Goal: Complete application form

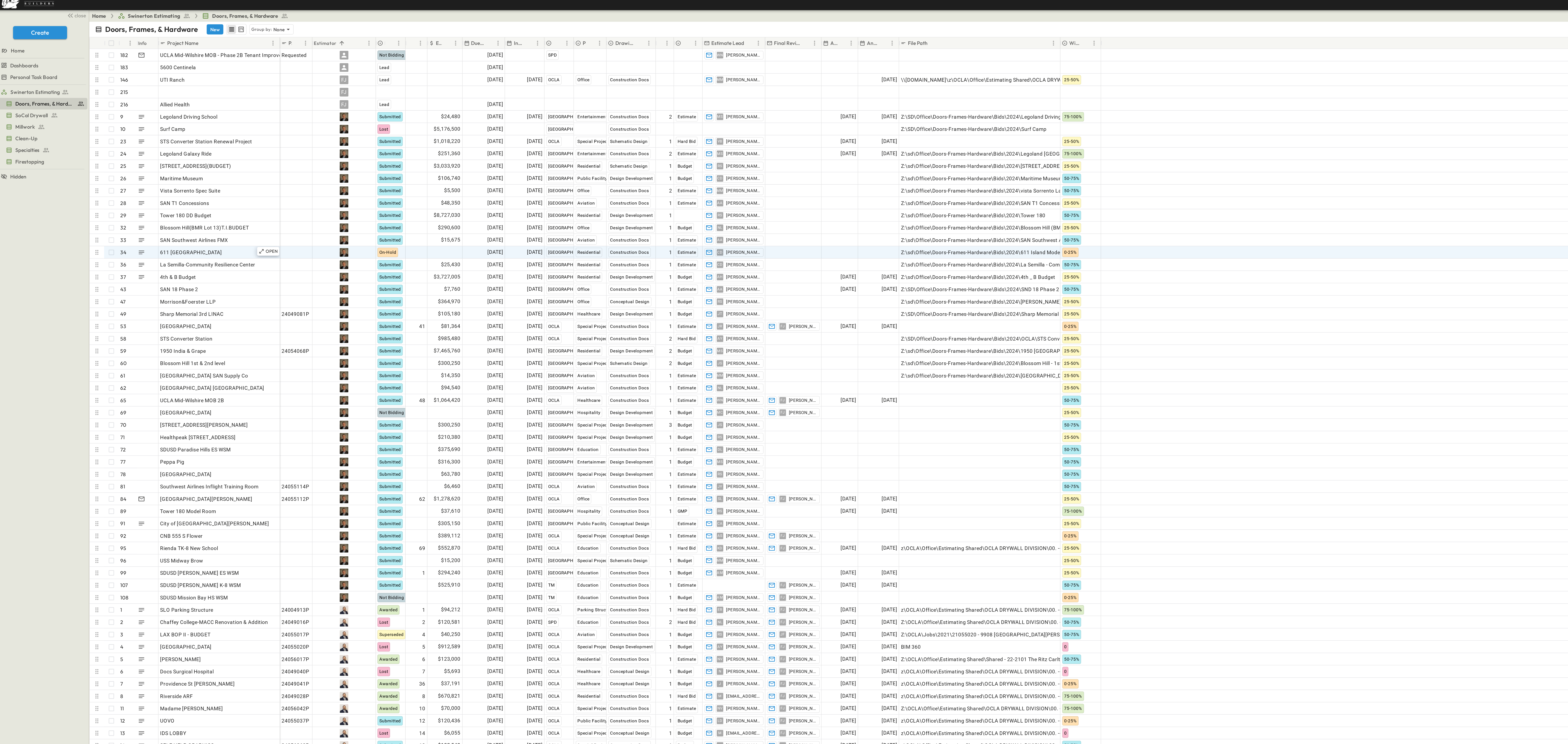
scroll to position [6, 0]
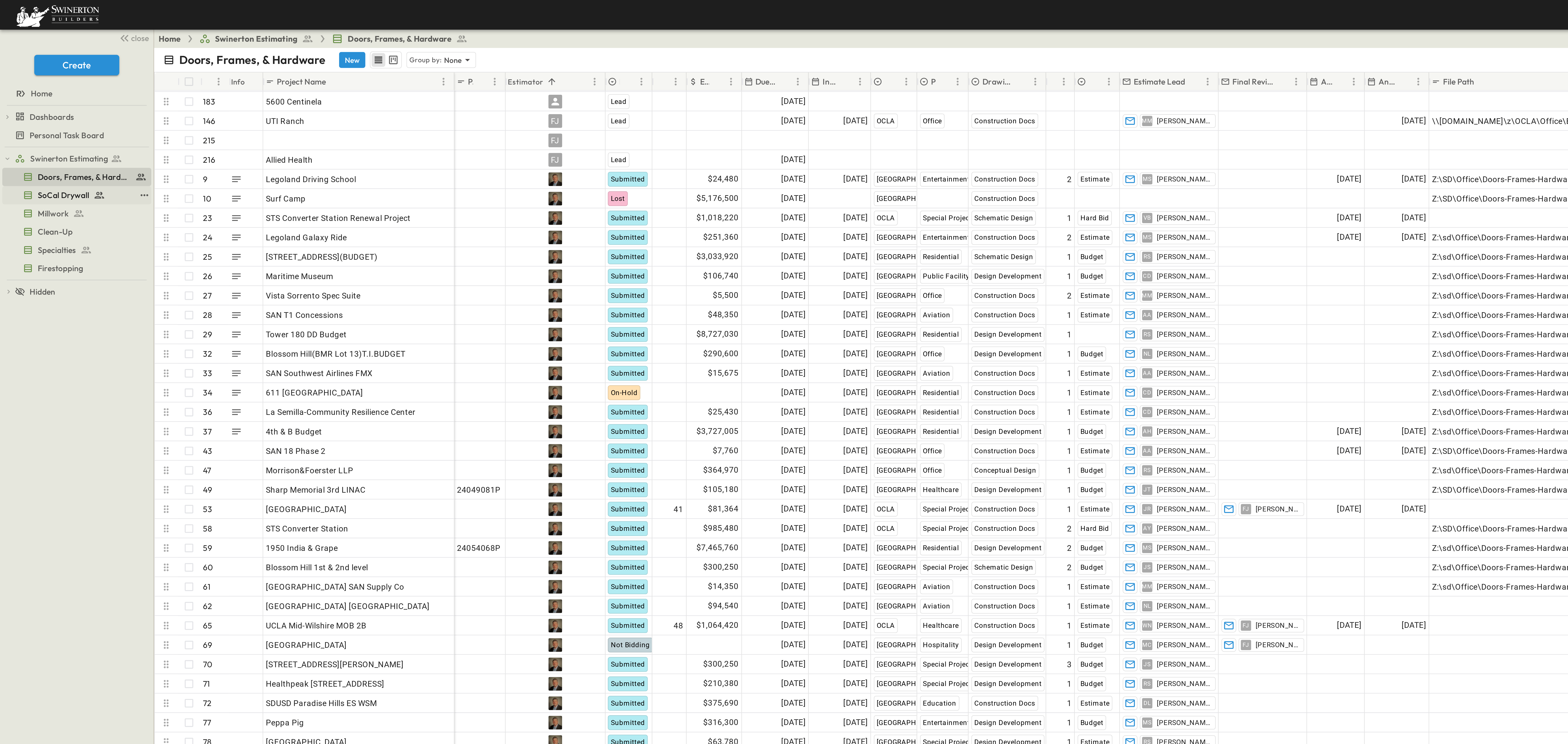
click at [19, 70] on span "SoCal Drywall" at bounding box center [22, 70] width 19 height 4
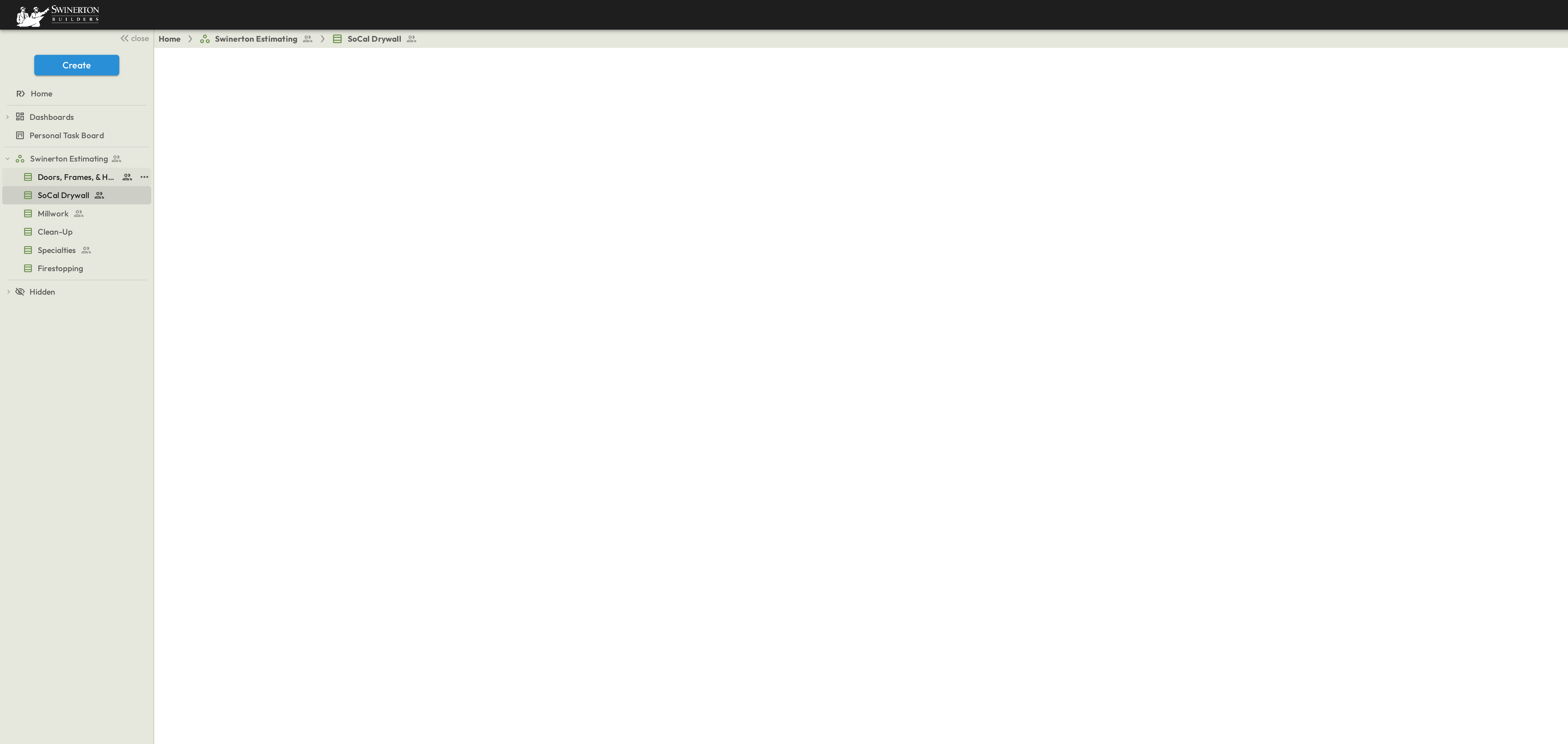
click at [20, 66] on span "Doors, Frames, & Hardware" at bounding box center [27, 64] width 28 height 4
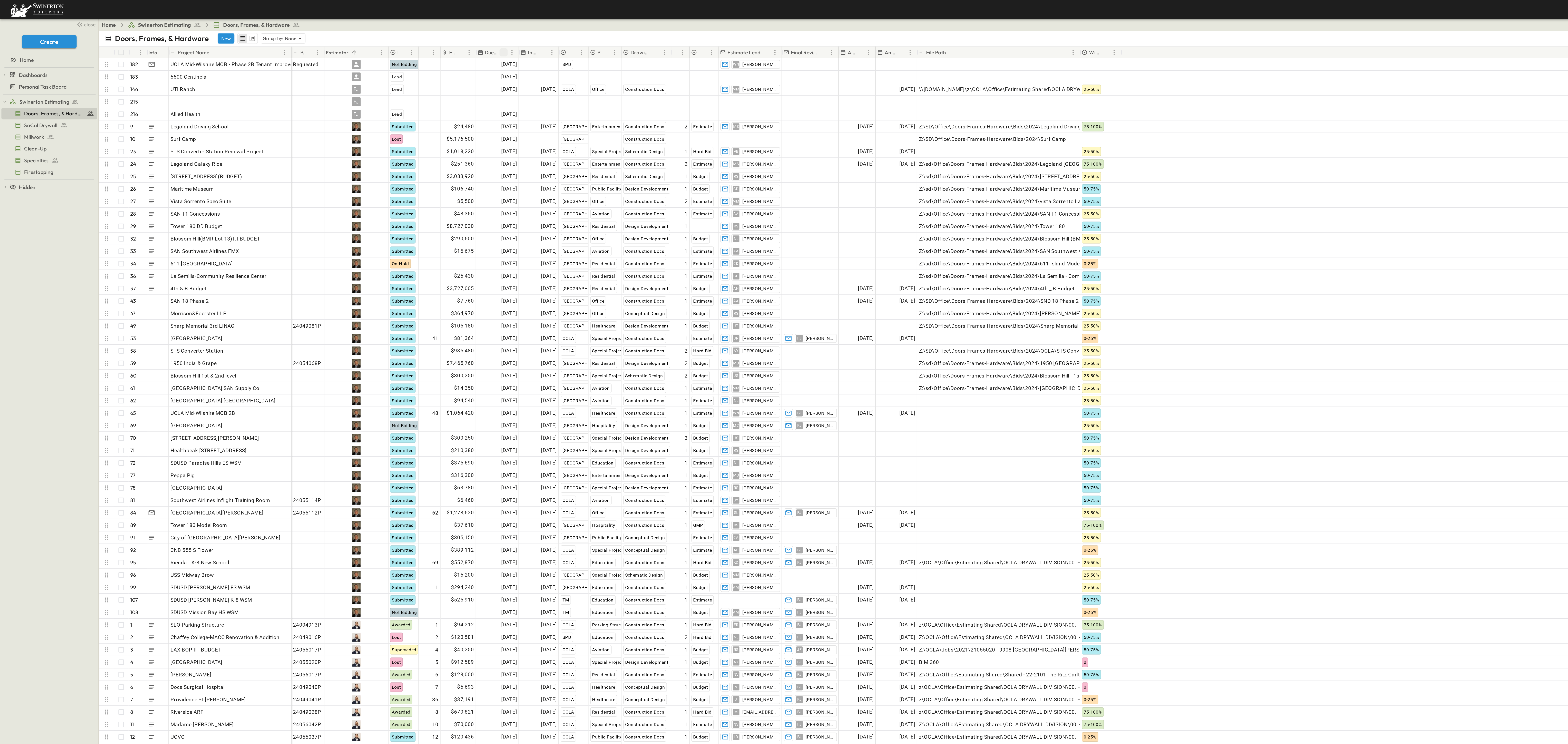
click at [279, 28] on icon "Sort" at bounding box center [281, 29] width 3 height 3
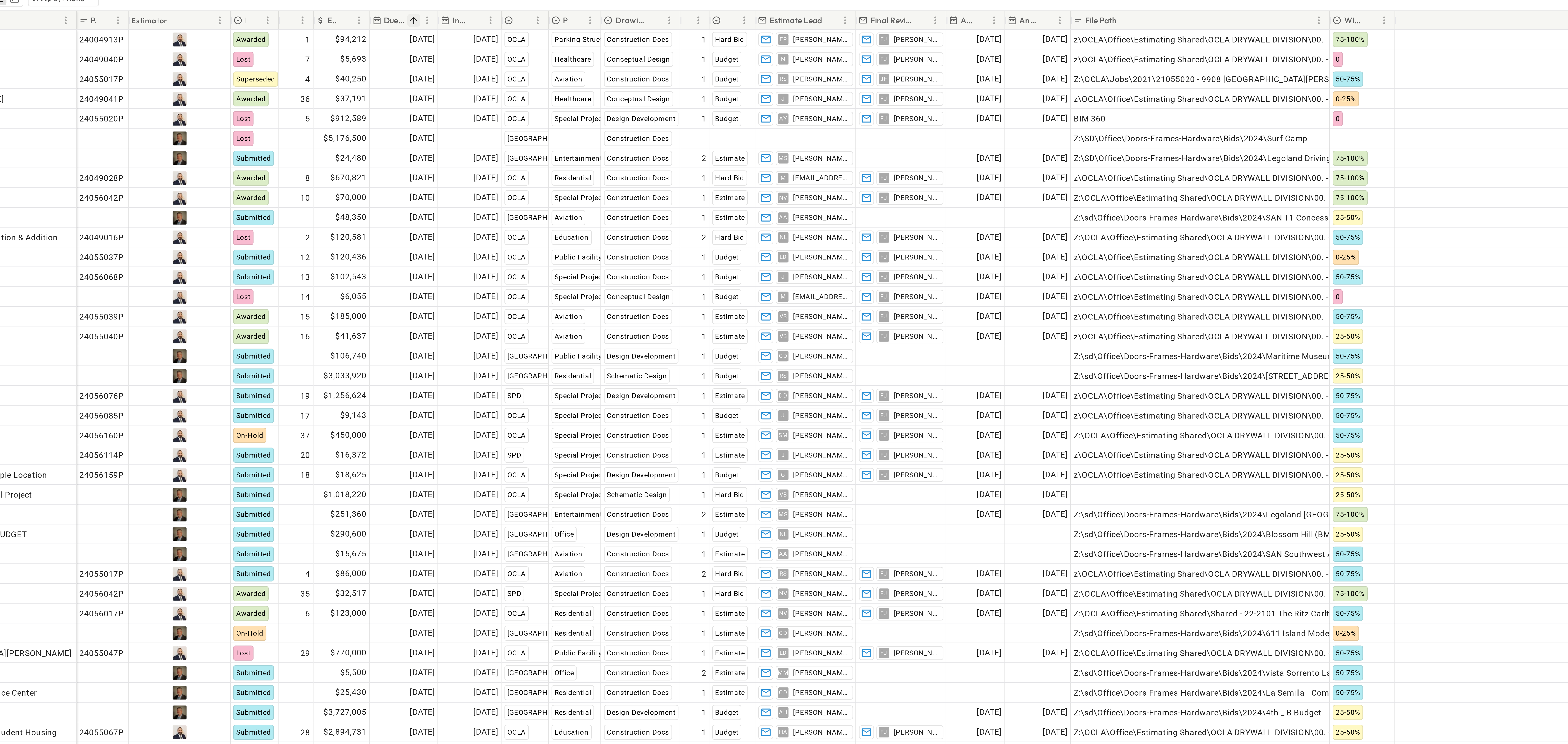
click at [278, 31] on button "Sort" at bounding box center [281, 29] width 4 height 4
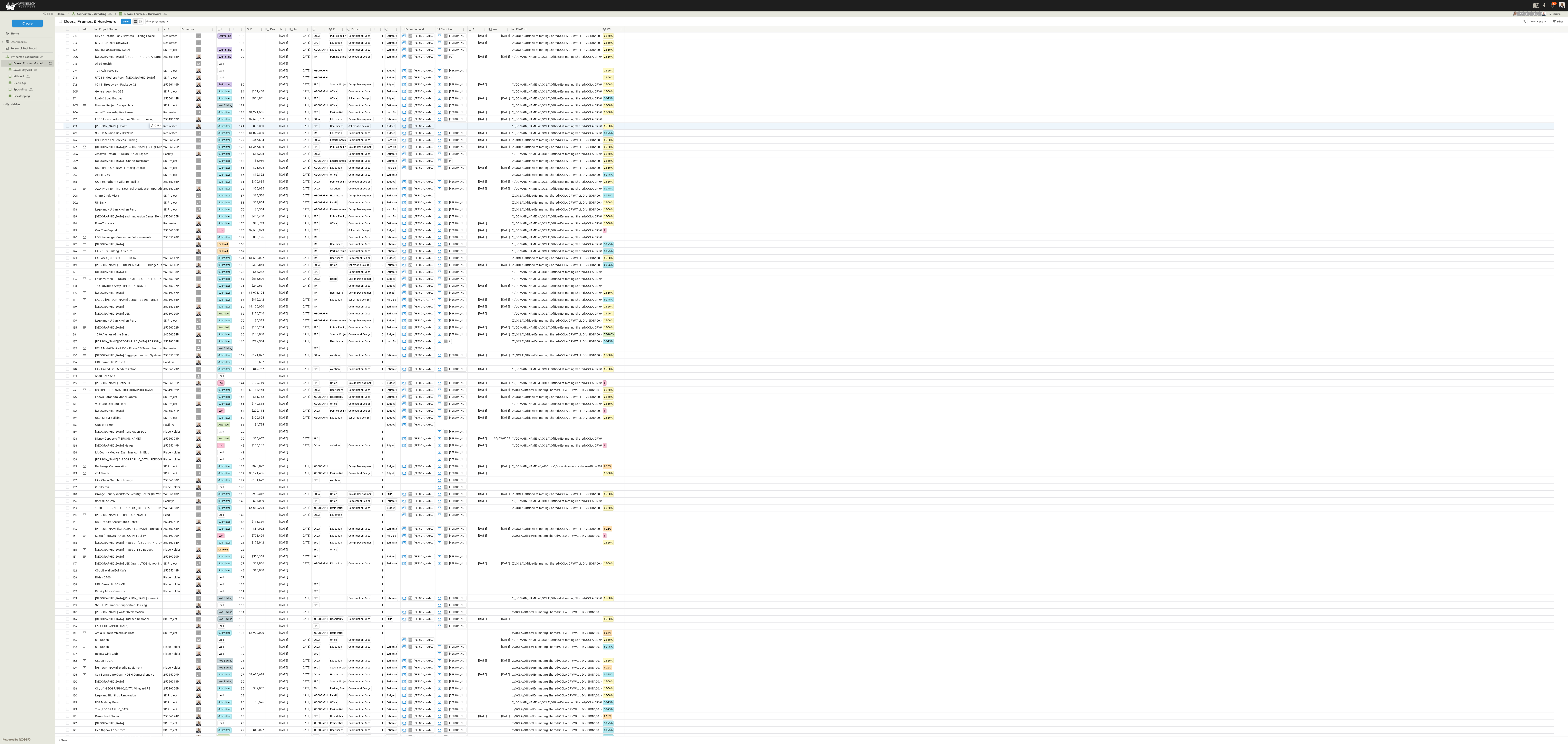
click at [12, 144] on div "Swinerton Estimating Doors, Frames, & Hardware SoCal Drywall Millwork Clean-Up …" at bounding box center [27, 393] width 55 height 682
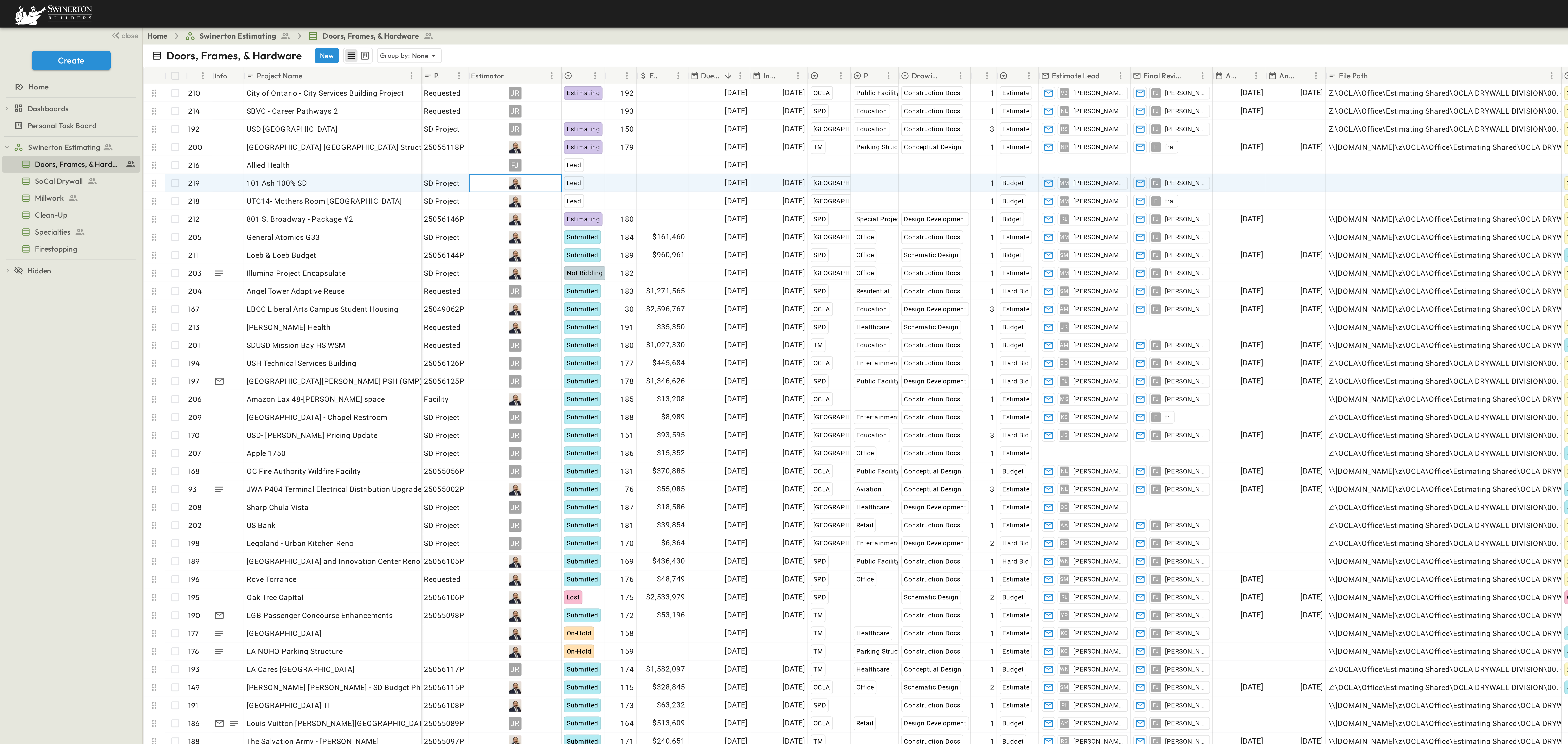
click at [196, 73] on img at bounding box center [198, 70] width 5 height 5
click at [198, 72] on img at bounding box center [198, 70] width 5 height 5
click at [12, 33] on span "Home" at bounding box center [15, 33] width 8 height 4
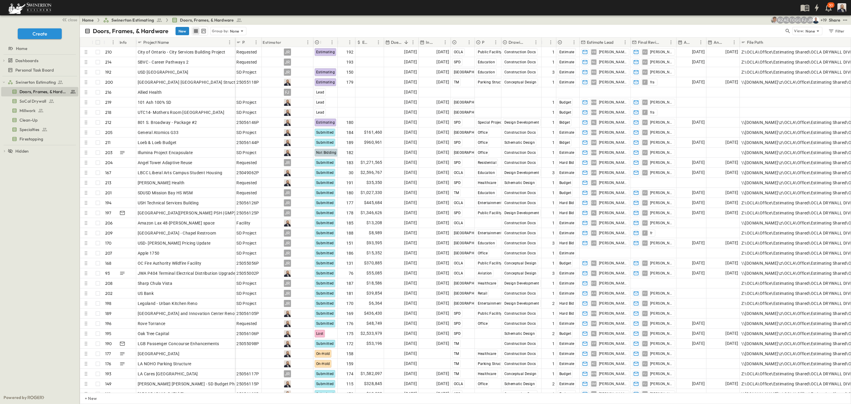
click at [179, 29] on button "New" at bounding box center [182, 31] width 14 height 8
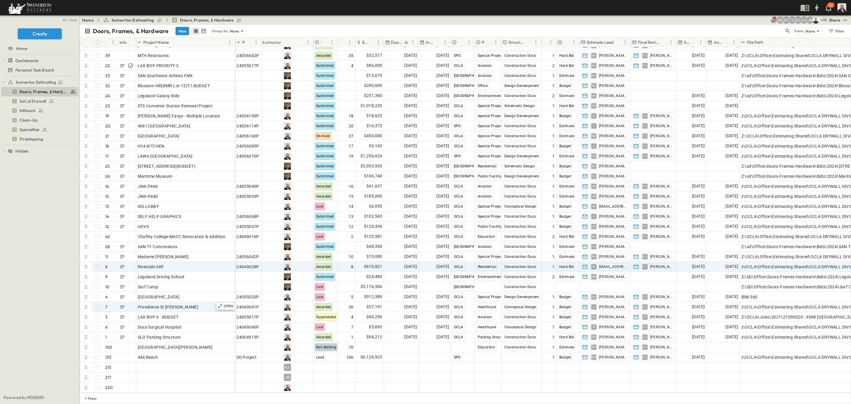
scroll to position [1872, 0]
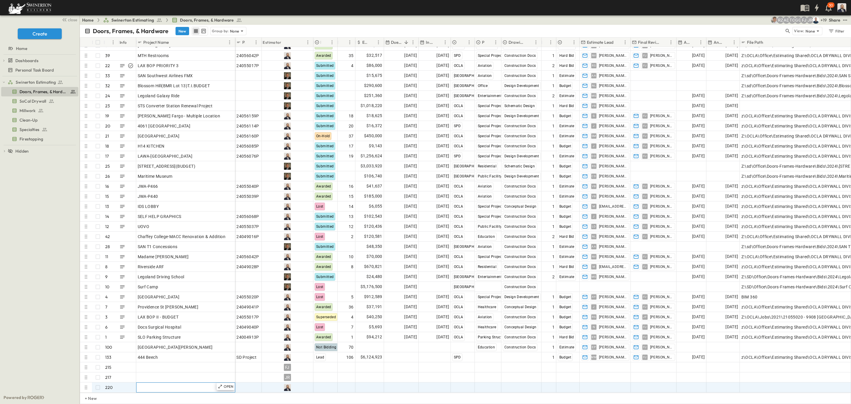
click at [176, 383] on div "Add Name" at bounding box center [186, 387] width 96 height 8
paste input "**********"
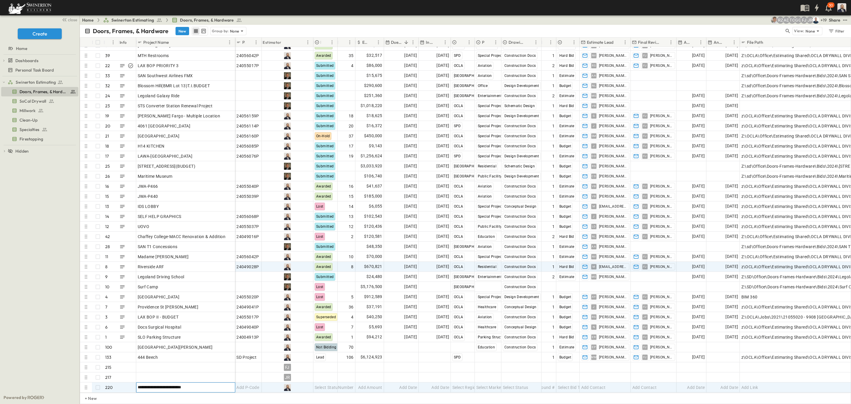
type input "**********"
click at [402, 384] on span "Add Date" at bounding box center [408, 387] width 18 height 6
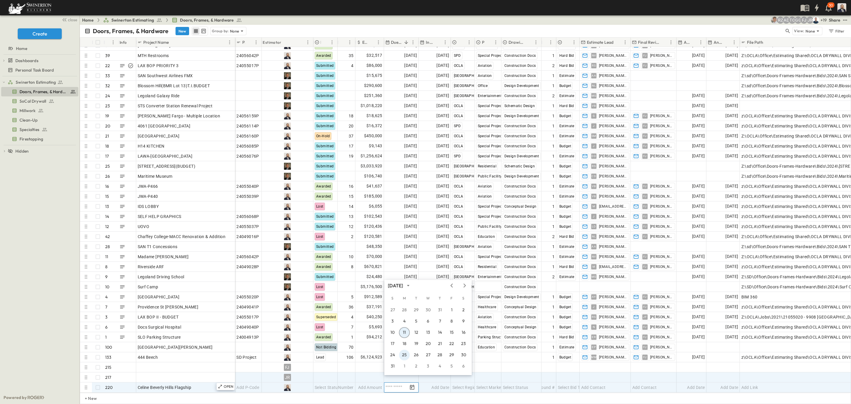
click at [402, 355] on button "25" at bounding box center [404, 355] width 11 height 11
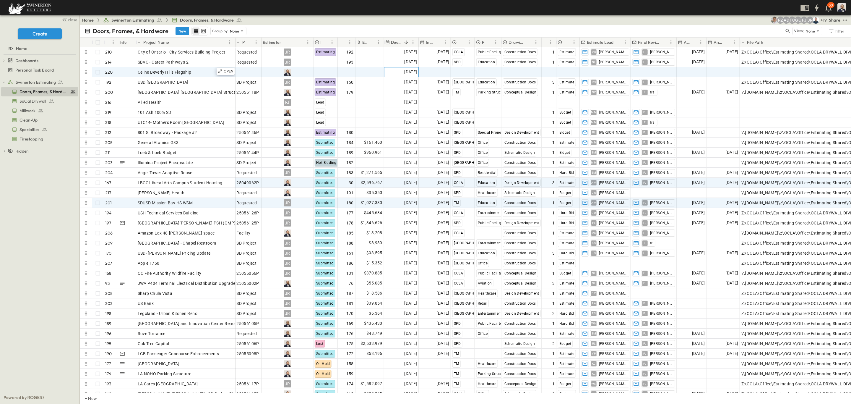
scroll to position [0, 0]
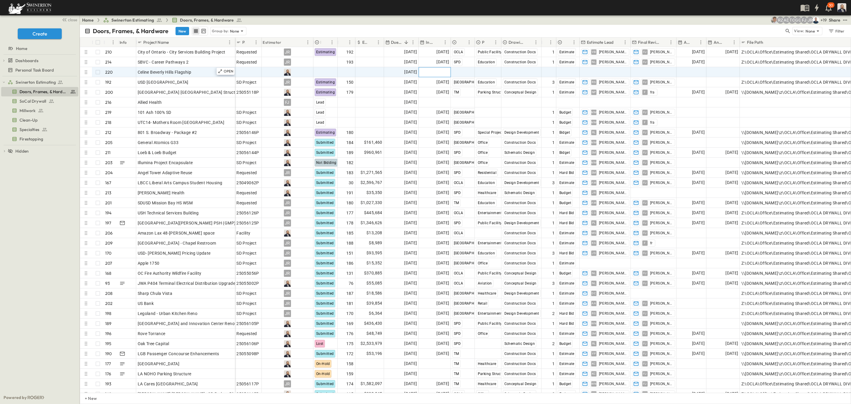
click at [439, 74] on span "Add Date" at bounding box center [440, 72] width 18 height 6
click at [439, 128] on button "11" at bounding box center [439, 129] width 11 height 11
click at [455, 75] on span "Select Region" at bounding box center [465, 72] width 26 height 6
click at [328, 70] on span "Select Status" at bounding box center [327, 72] width 25 height 6
click at [331, 90] on span "Not Bidding" at bounding box center [332, 92] width 19 height 5
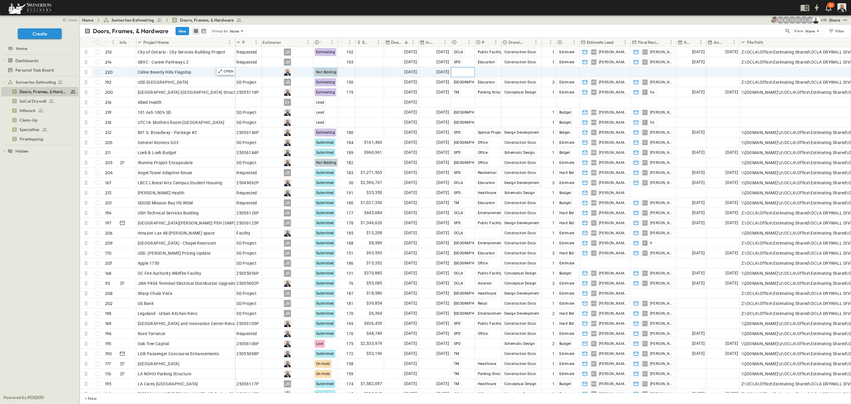
click at [466, 69] on span "Select Region" at bounding box center [465, 72] width 26 height 6
click at [465, 72] on div at bounding box center [462, 71] width 23 height 9
click at [460, 69] on div at bounding box center [462, 71] width 23 height 9
click at [460, 73] on div at bounding box center [462, 71] width 23 height 9
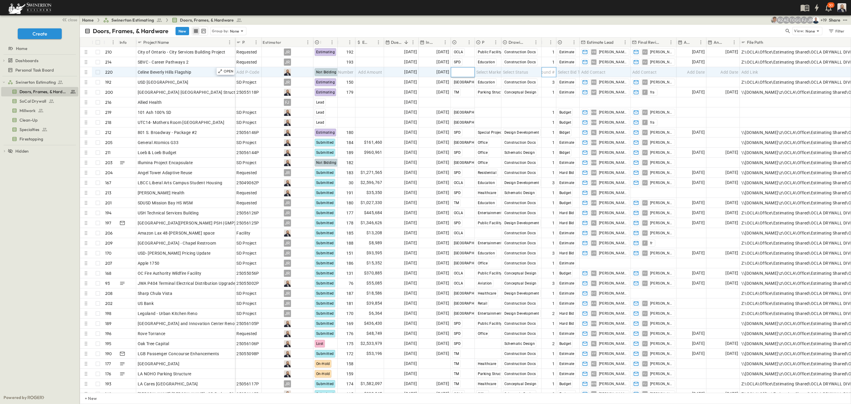
click at [549, 74] on span "Add Round #" at bounding box center [541, 72] width 25 height 6
click at [560, 73] on span "Select Bid Type" at bounding box center [572, 72] width 29 height 6
click at [455, 74] on span "Select Region" at bounding box center [465, 72] width 26 height 6
click at [467, 140] on span "OCLA" at bounding box center [465, 139] width 9 height 5
click at [497, 71] on span "Select Market" at bounding box center [489, 72] width 26 height 6
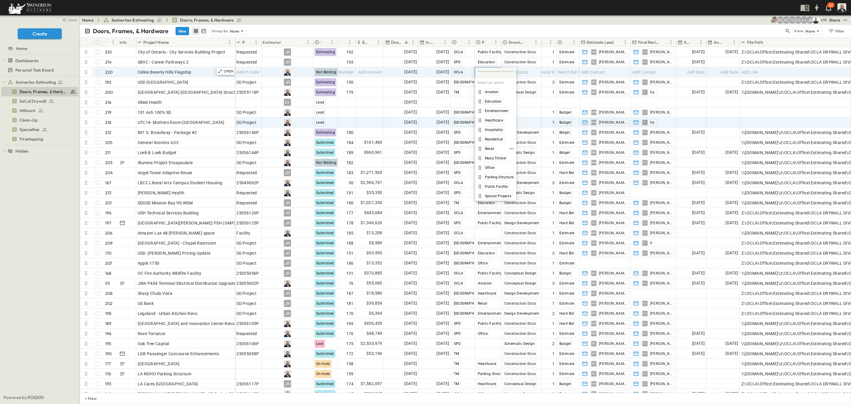
click at [490, 147] on span "Retail" at bounding box center [489, 148] width 9 height 5
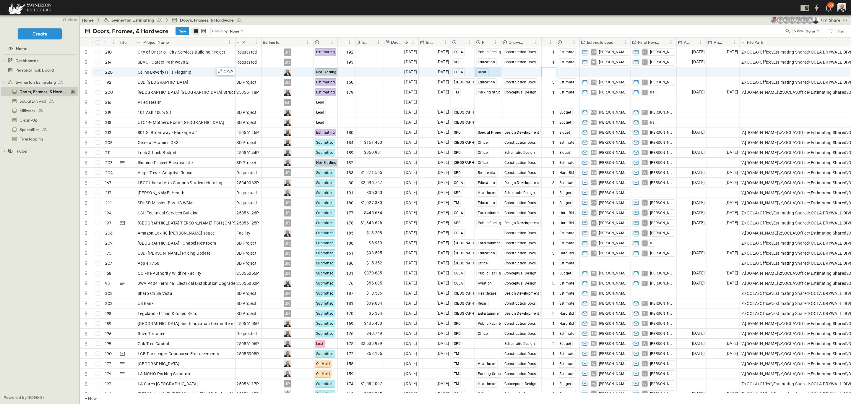
click at [554, 72] on span "Add Round #" at bounding box center [541, 72] width 25 height 6
click at [609, 69] on div "Add Contact" at bounding box center [605, 71] width 51 height 9
type input "*"
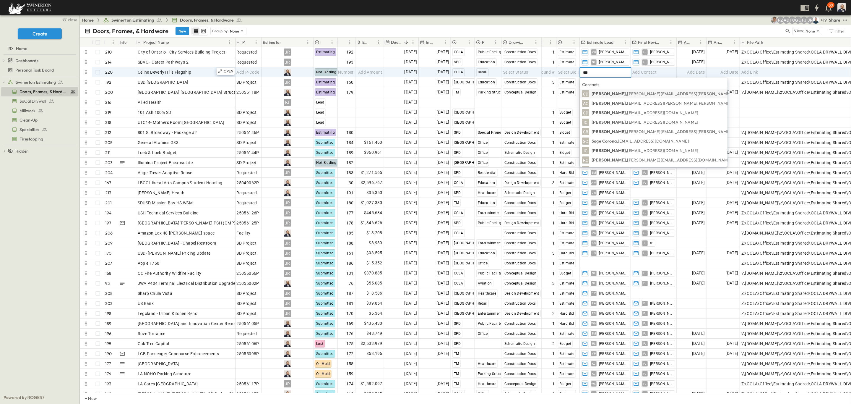
type input "***"
click at [616, 93] on p "Corina DePablo, Corina.DePablo@swinerton.com" at bounding box center [694, 94] width 207 height 6
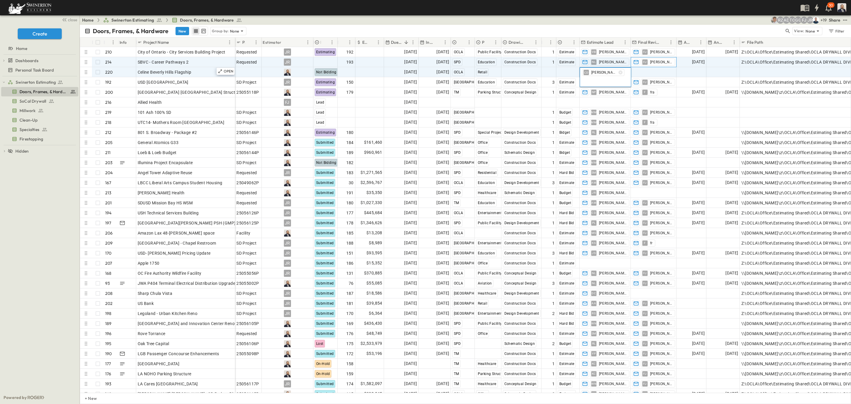
click at [662, 66] on div "FJ Francisco J." at bounding box center [653, 61] width 45 height 9
click at [660, 71] on div "Add Contact" at bounding box center [653, 71] width 45 height 9
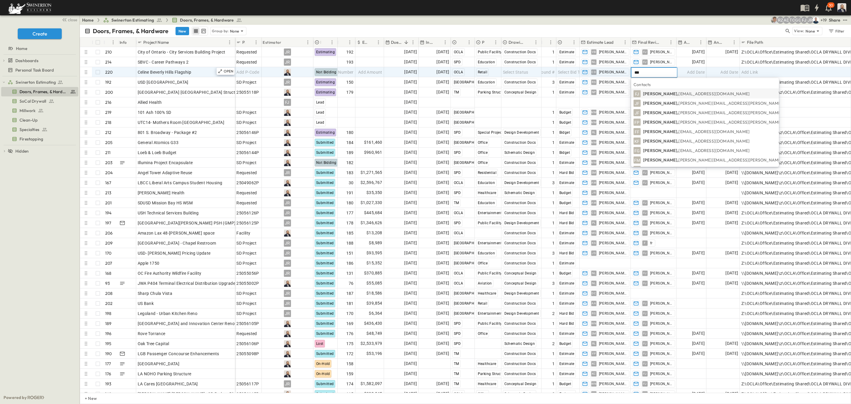
type input "***"
click at [667, 92] on p "Francisco J., FrSanchez@swinerton.com" at bounding box center [696, 94] width 107 height 6
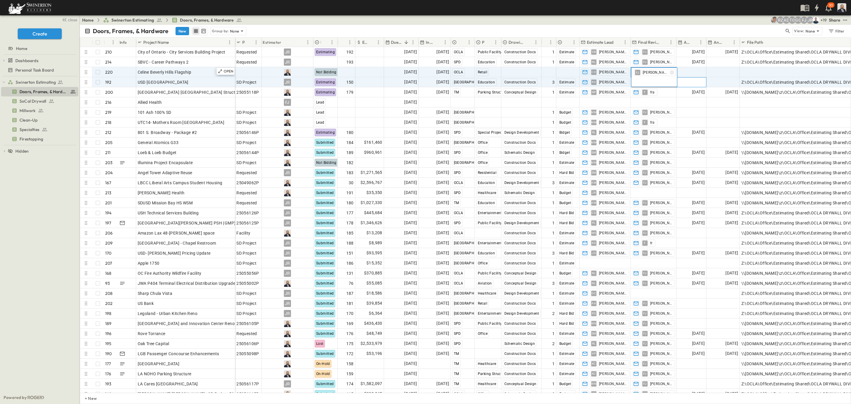
click at [690, 78] on div "Add Date" at bounding box center [691, 81] width 29 height 9
click at [692, 69] on span "Add Date" at bounding box center [696, 72] width 18 height 6
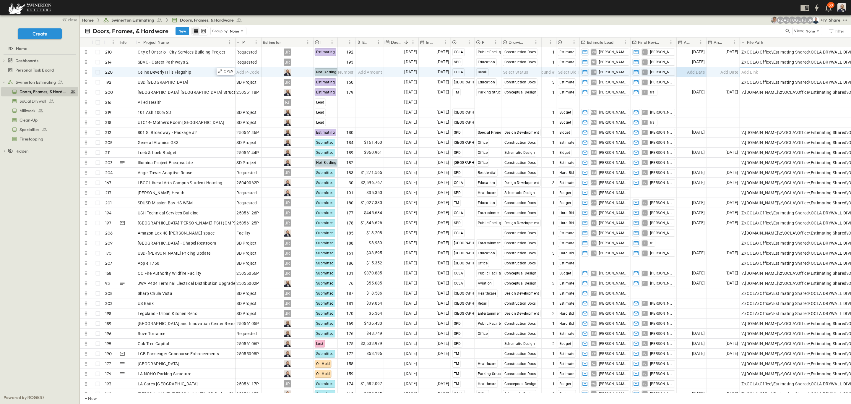
click at [760, 72] on div "Add Link" at bounding box center [805, 72] width 129 height 8
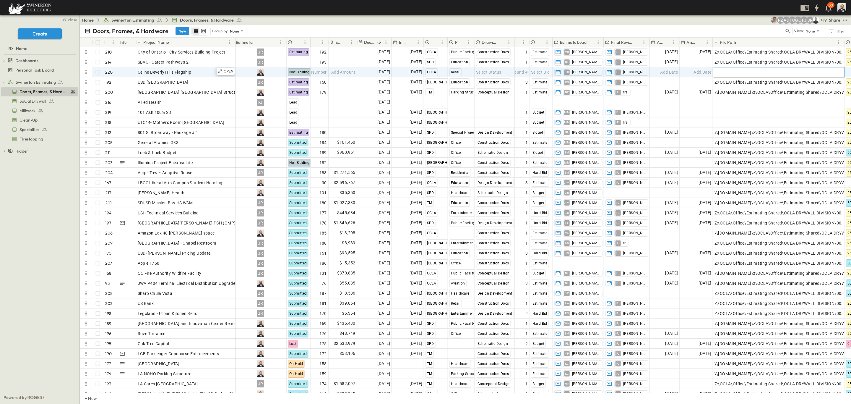
paste input "**********"
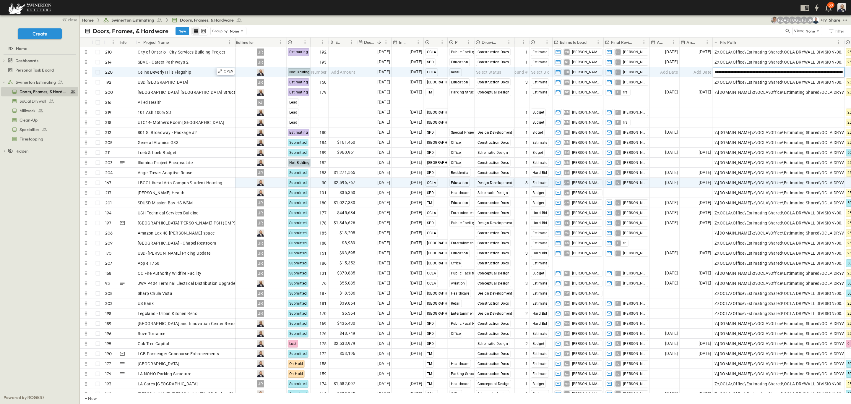
scroll to position [0, 133]
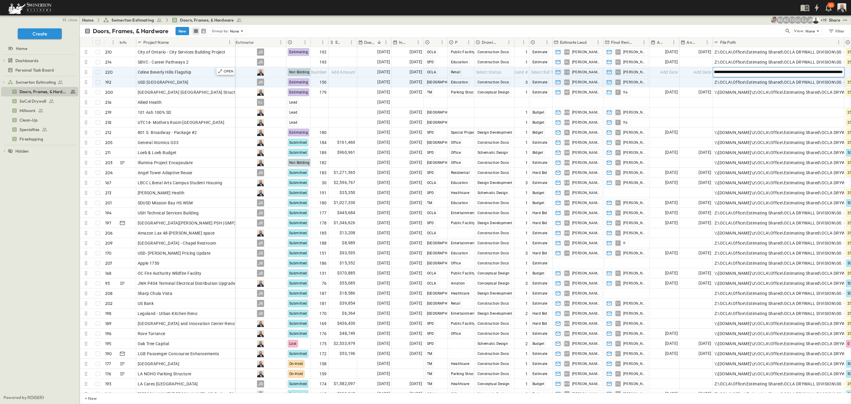
type input "**********"
click at [700, 77] on div "Add Date" at bounding box center [696, 82] width 33 height 10
click at [700, 73] on span "Add Date" at bounding box center [702, 72] width 18 height 6
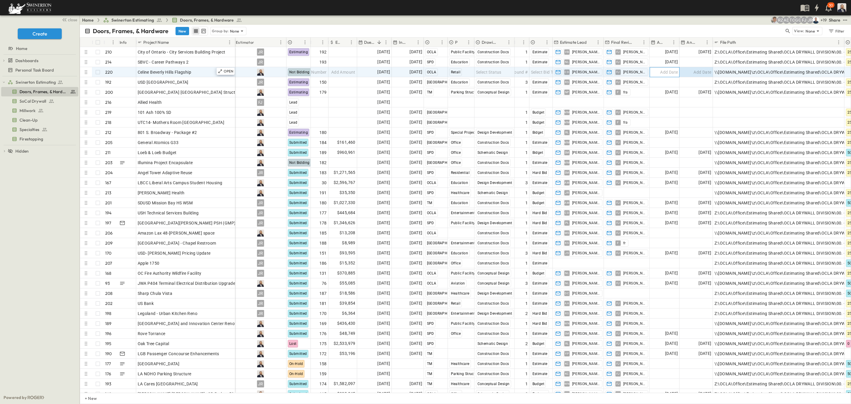
click at [663, 72] on span "Add Date" at bounding box center [669, 72] width 18 height 6
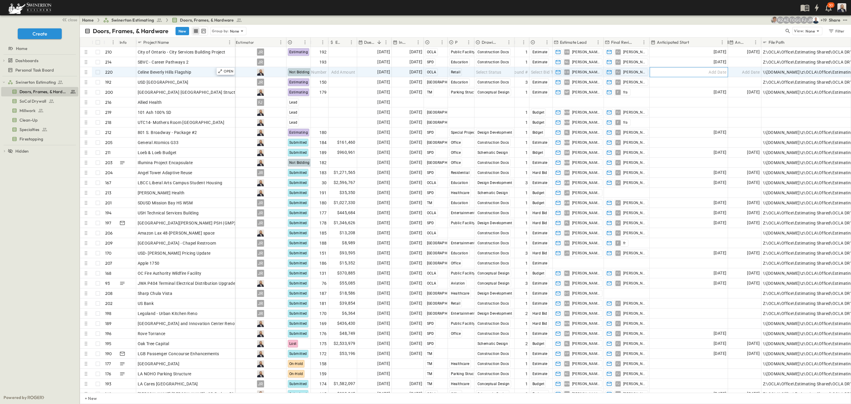
drag, startPoint x: 679, startPoint y: 43, endPoint x: 728, endPoint y: 43, distance: 48.5
click at [728, 43] on div at bounding box center [728, 42] width 6 height 17
drag, startPoint x: 759, startPoint y: 41, endPoint x: 772, endPoint y: 43, distance: 13.6
click at [778, 41] on div at bounding box center [775, 42] width 6 height 17
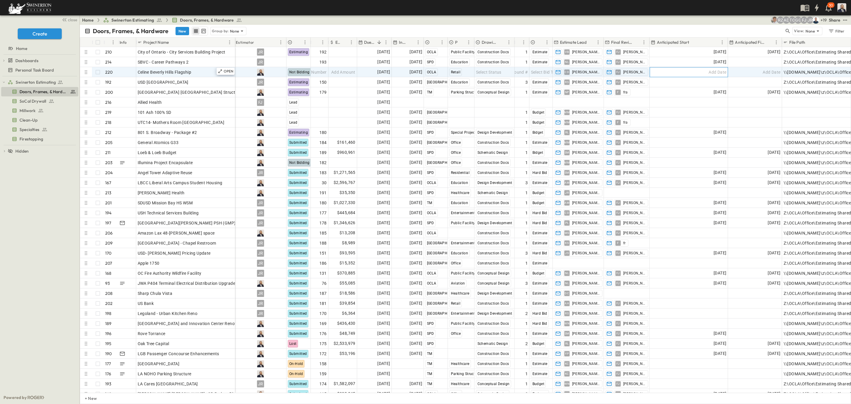
click at [712, 70] on span "Add Date" at bounding box center [717, 72] width 18 height 6
click at [731, 84] on icon "Next month" at bounding box center [730, 82] width 7 height 5
click at [730, 81] on icon "Next month" at bounding box center [730, 82] width 7 height 5
drag, startPoint x: 664, startPoint y: 118, endPoint x: 668, endPoint y: 119, distance: 3.7
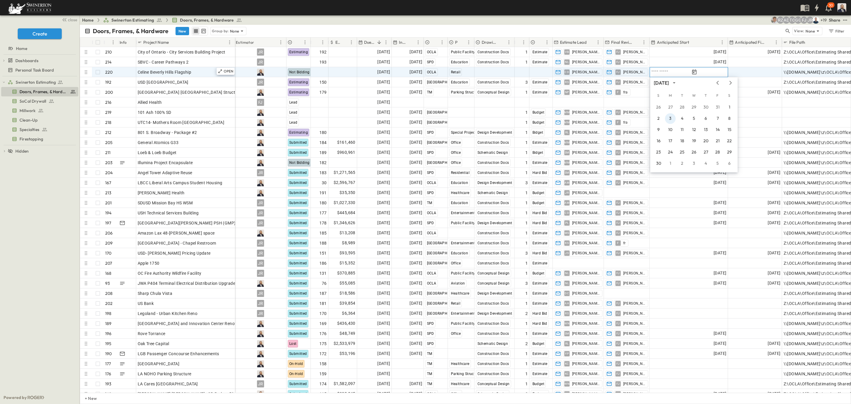
click at [667, 119] on div "2 3 4 5 6 7 8" at bounding box center [693, 118] width 87 height 11
click at [668, 119] on button "3" at bounding box center [670, 118] width 11 height 11
click at [769, 71] on span "Add Date" at bounding box center [772, 72] width 18 height 6
click at [768, 71] on input "**********" at bounding box center [748, 72] width 38 height 6
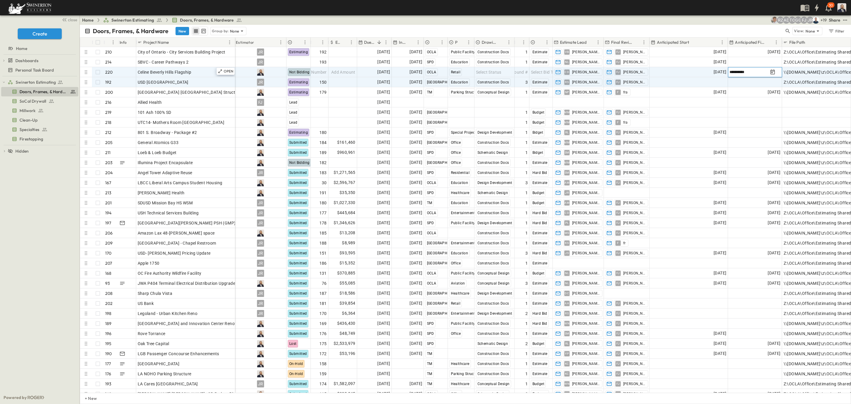
type input "**********"
click at [740, 84] on div "Add Date" at bounding box center [754, 81] width 53 height 9
click at [526, 73] on span "Add Round #" at bounding box center [515, 72] width 25 height 6
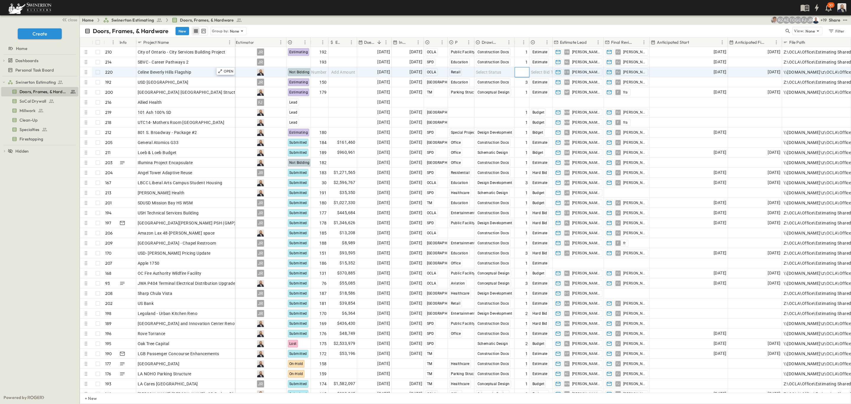
type input "*"
click at [478, 75] on div "Select Status" at bounding box center [495, 71] width 40 height 9
click at [323, 74] on span "Add Number" at bounding box center [315, 72] width 24 height 6
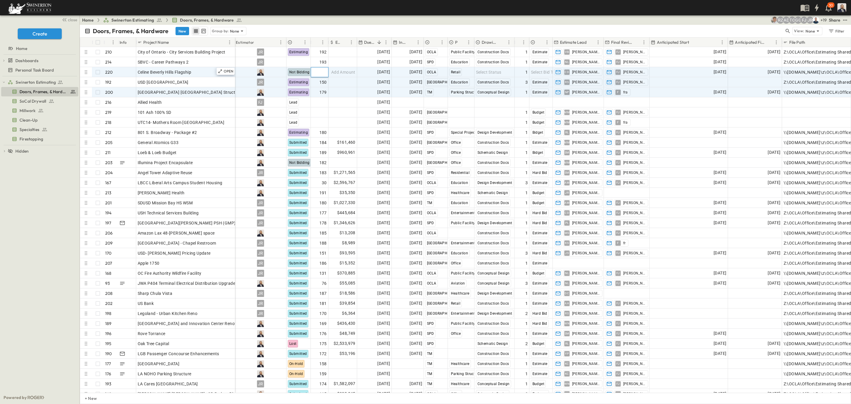
type input "***"
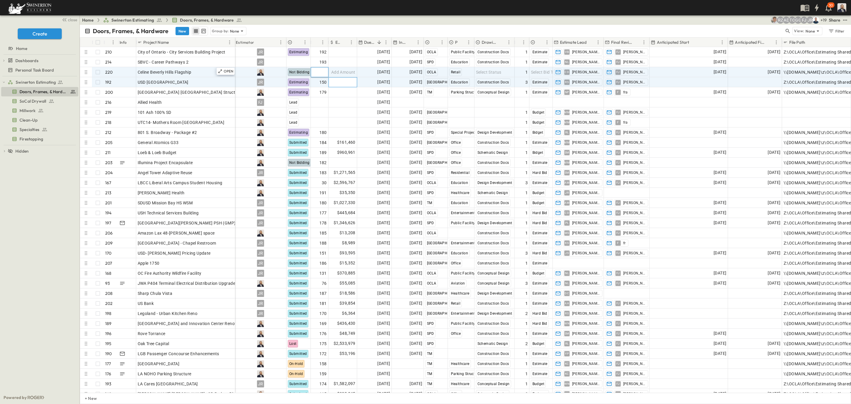
click at [345, 87] on div "Add Amount" at bounding box center [343, 81] width 28 height 9
click at [506, 70] on div "Select Status" at bounding box center [495, 71] width 40 height 9
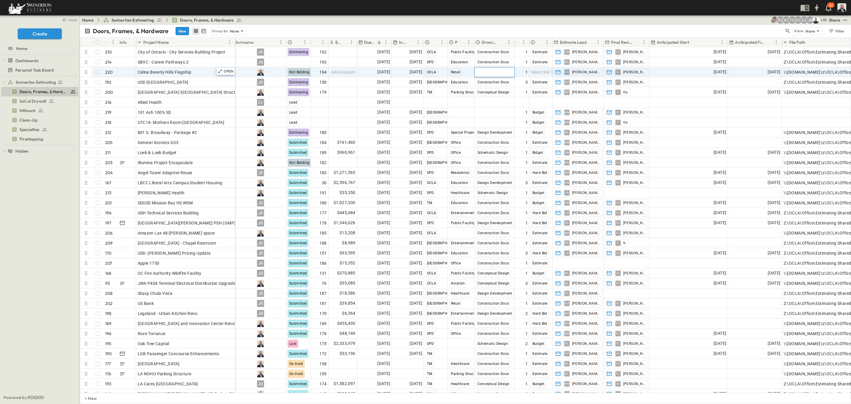
click at [495, 71] on div at bounding box center [494, 71] width 39 height 9
click at [495, 91] on span "Construction Docs" at bounding box center [500, 92] width 30 height 5
click at [543, 69] on span "Select Bid Type" at bounding box center [545, 72] width 29 height 6
click at [551, 109] on span "Estimate" at bounding box center [546, 110] width 14 height 5
